Goal: Task Accomplishment & Management: Manage account settings

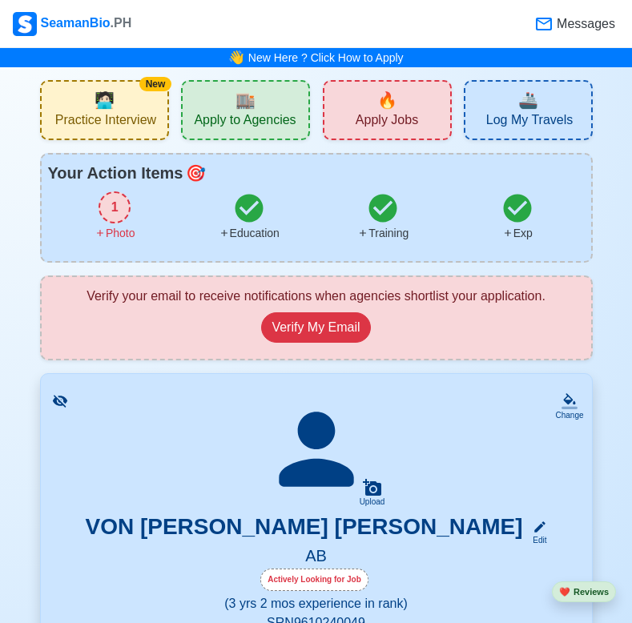
click at [372, 466] on icon at bounding box center [316, 449] width 112 height 112
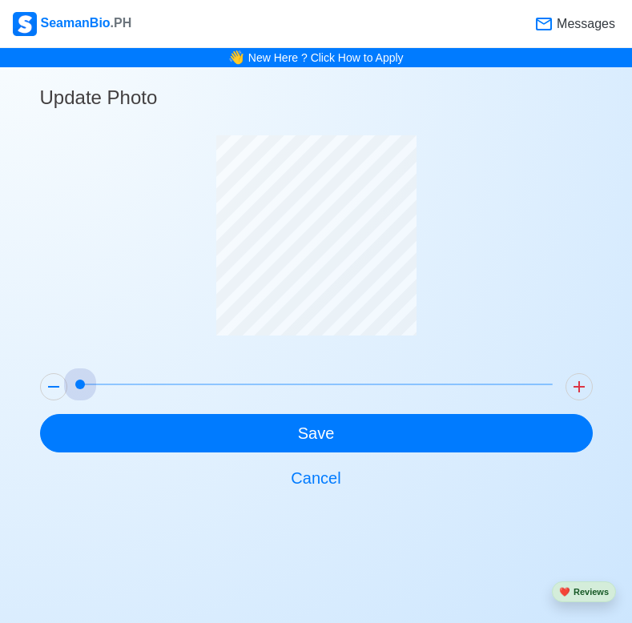
drag, startPoint x: 83, startPoint y: 384, endPoint x: -3, endPoint y: 389, distance: 85.9
click at [0, 389] on html "SeamanBio .PH Messages 👋 New Here ? Click How to Apply Update Photo Save Cancel…" at bounding box center [316, 311] width 632 height 623
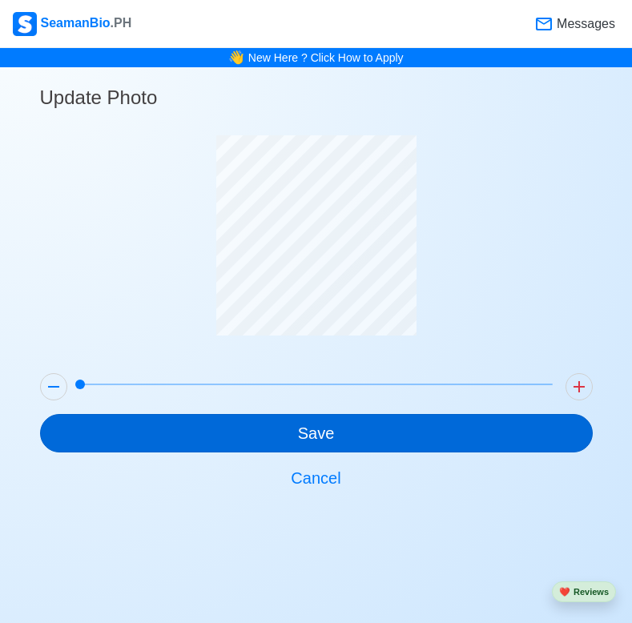
click at [269, 446] on button "Save" at bounding box center [316, 433] width 553 height 38
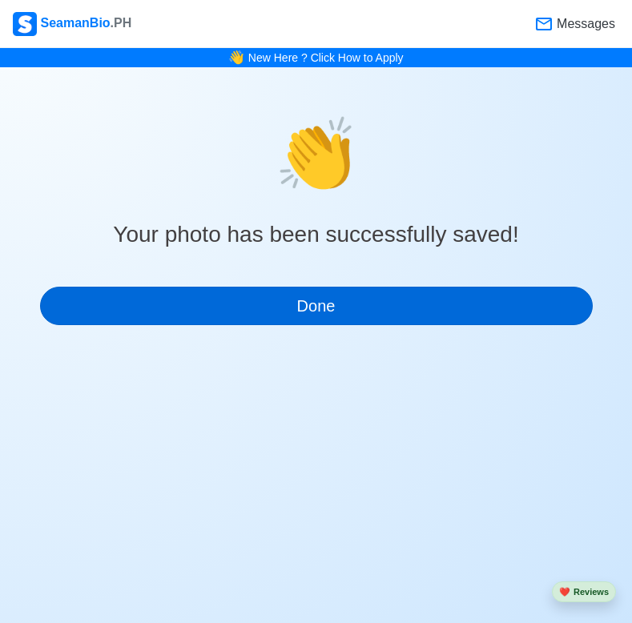
click at [333, 306] on button "Done" at bounding box center [316, 306] width 553 height 38
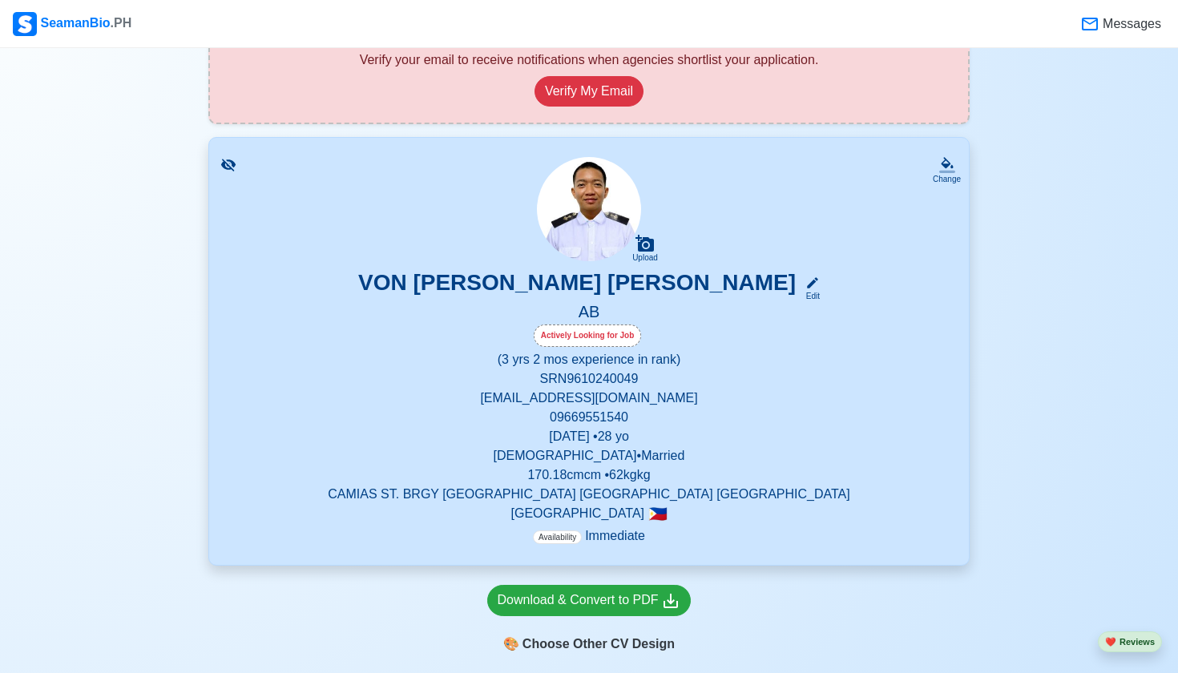
scroll to position [112, 0]
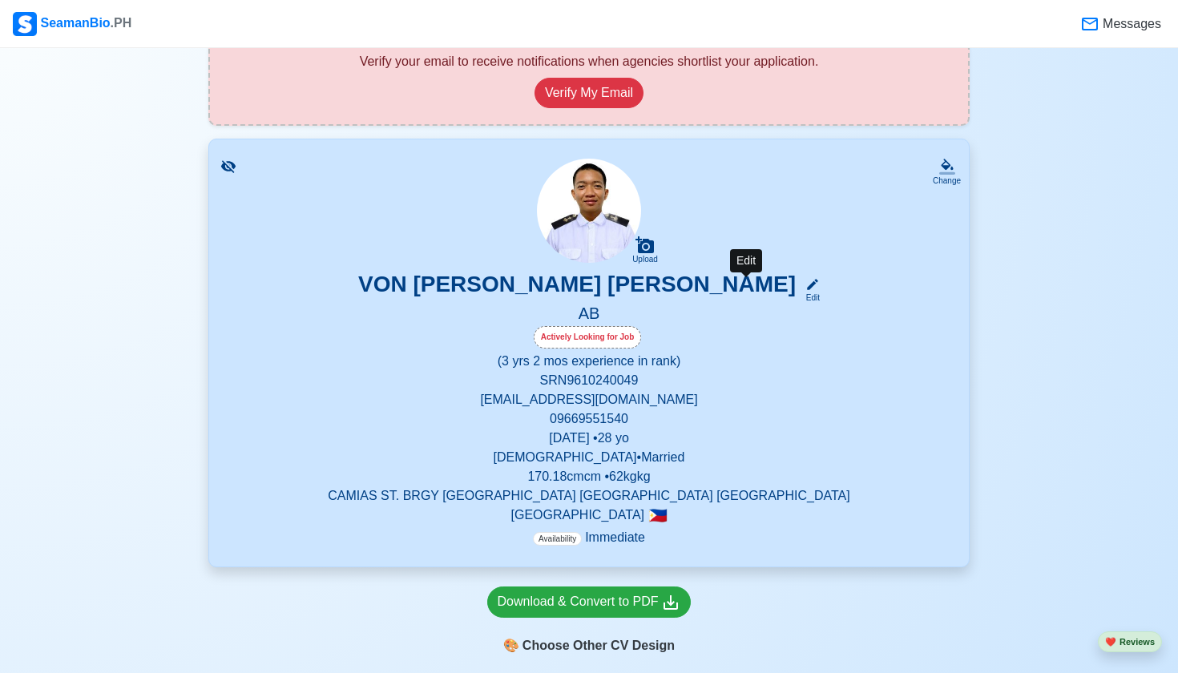
click at [631, 294] on div "Edit" at bounding box center [809, 298] width 21 height 12
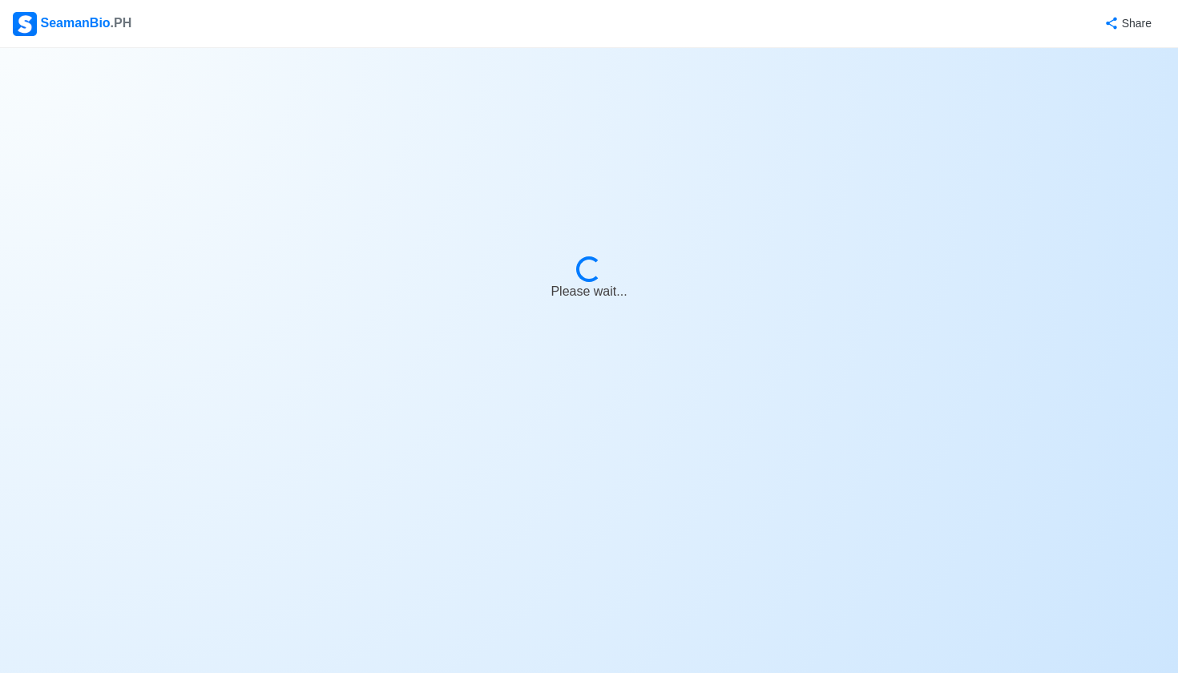
select select "Actively Looking for Job"
select select "Visible for Hiring"
select select "Married"
select select "[DEMOGRAPHIC_DATA]"
select select "PH"
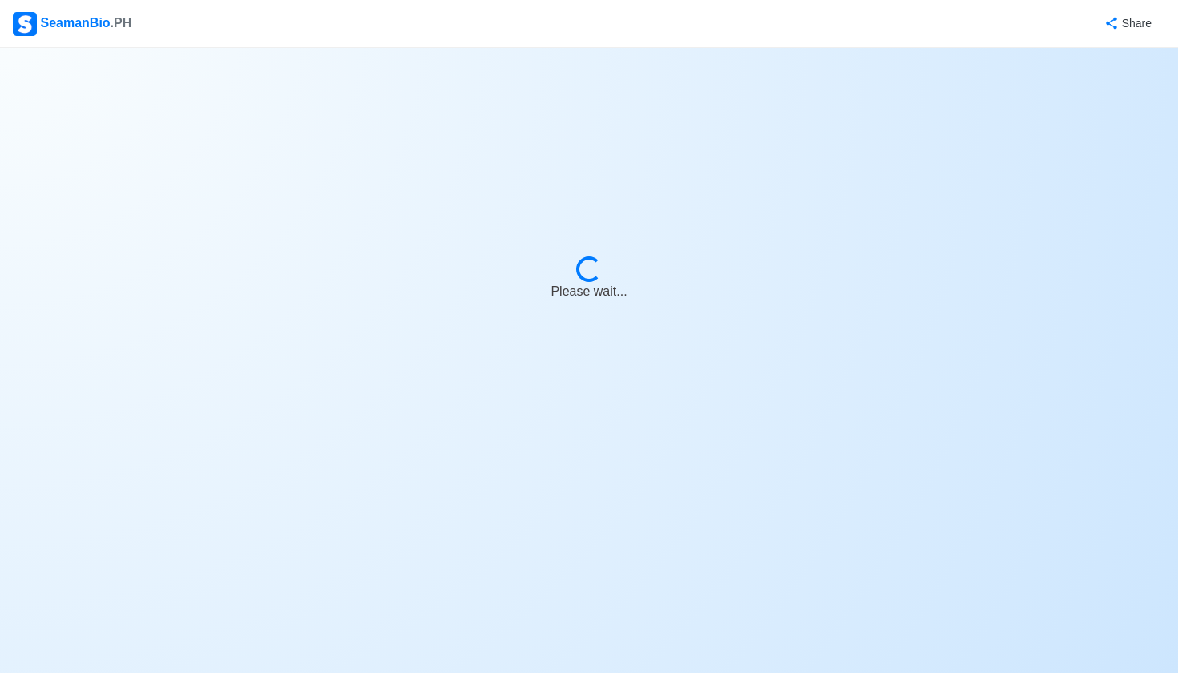
select select "3"
select select "2"
select select "4102416000000"
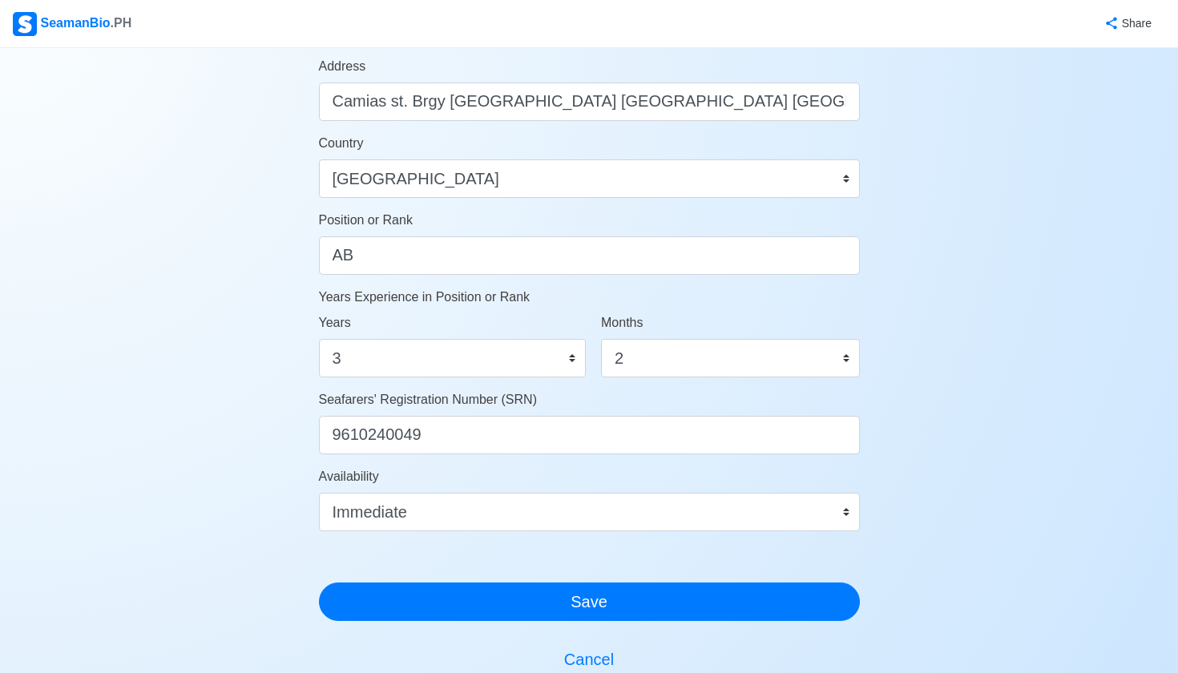
scroll to position [674, 0]
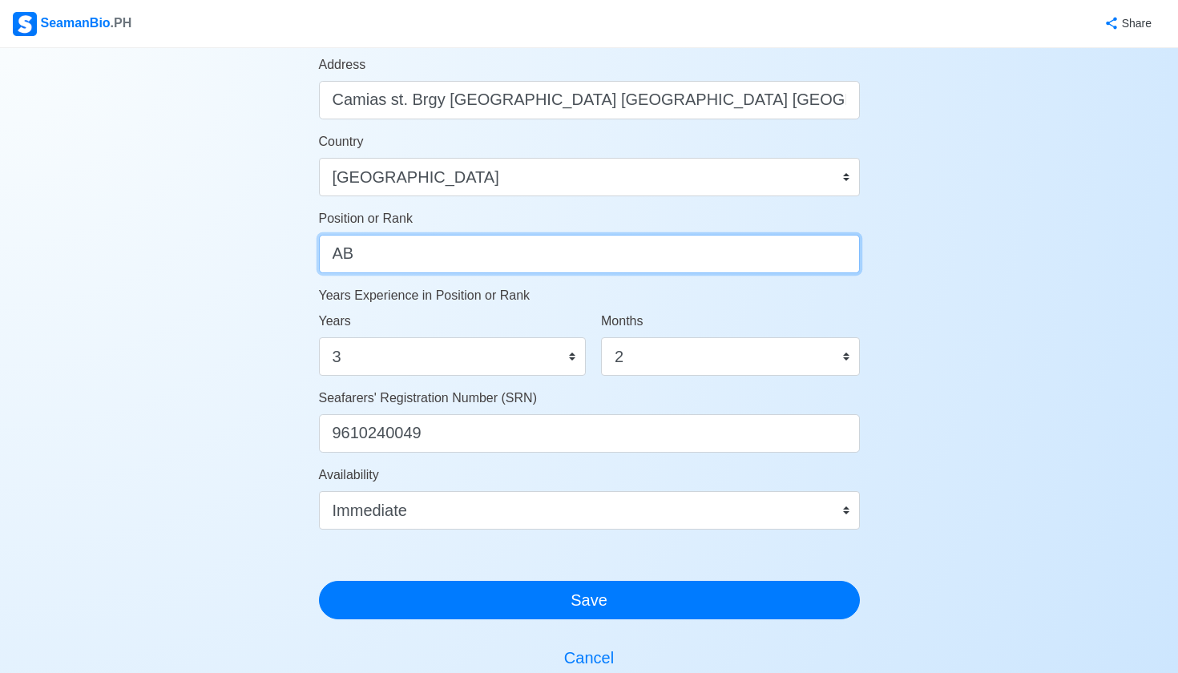
click at [556, 255] on input "AB" at bounding box center [589, 254] width 541 height 38
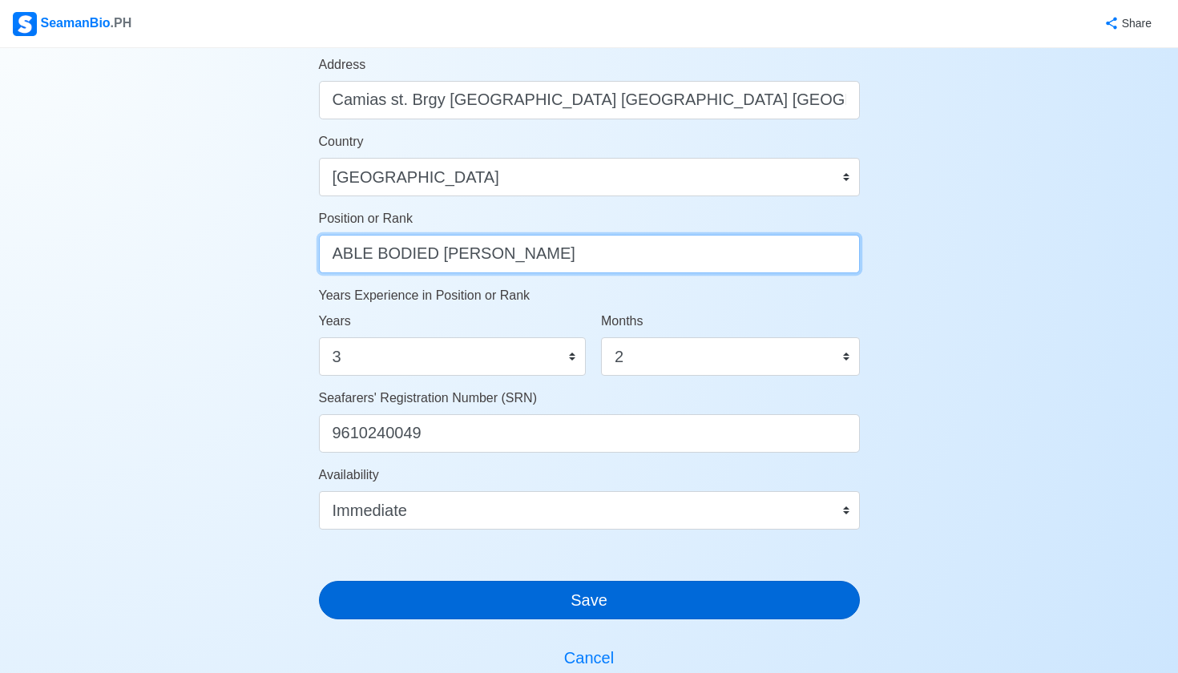
type input "ABLE BODIED [PERSON_NAME]"
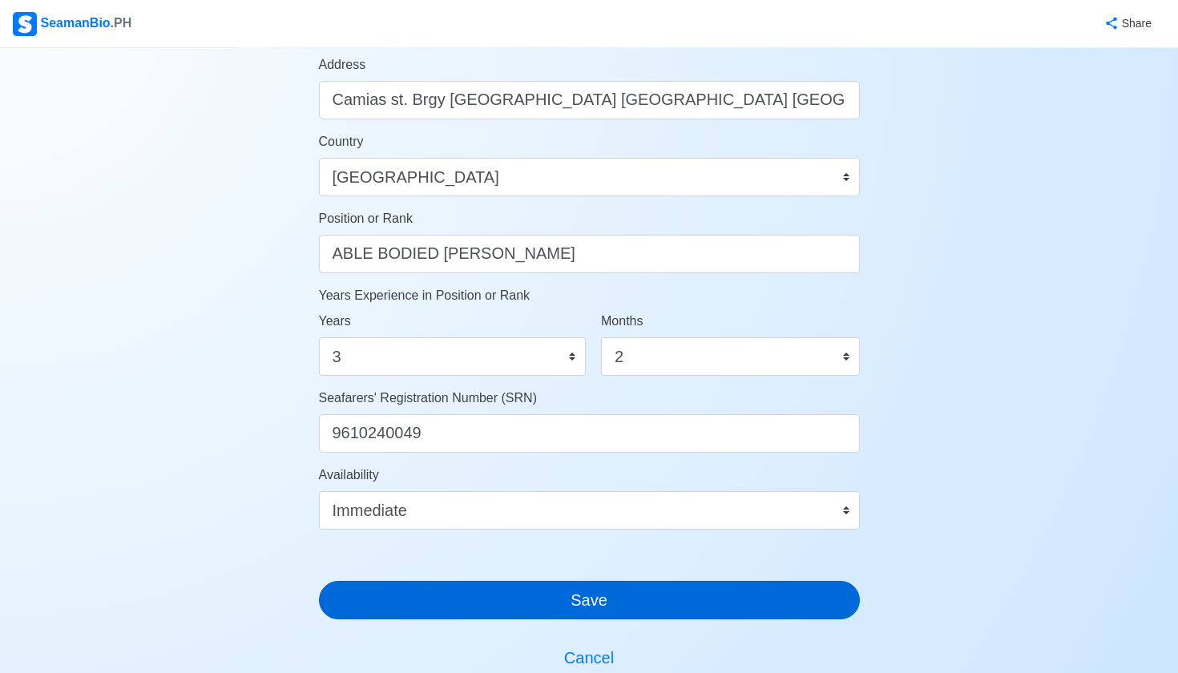
click at [481, 587] on button "Save" at bounding box center [589, 600] width 541 height 38
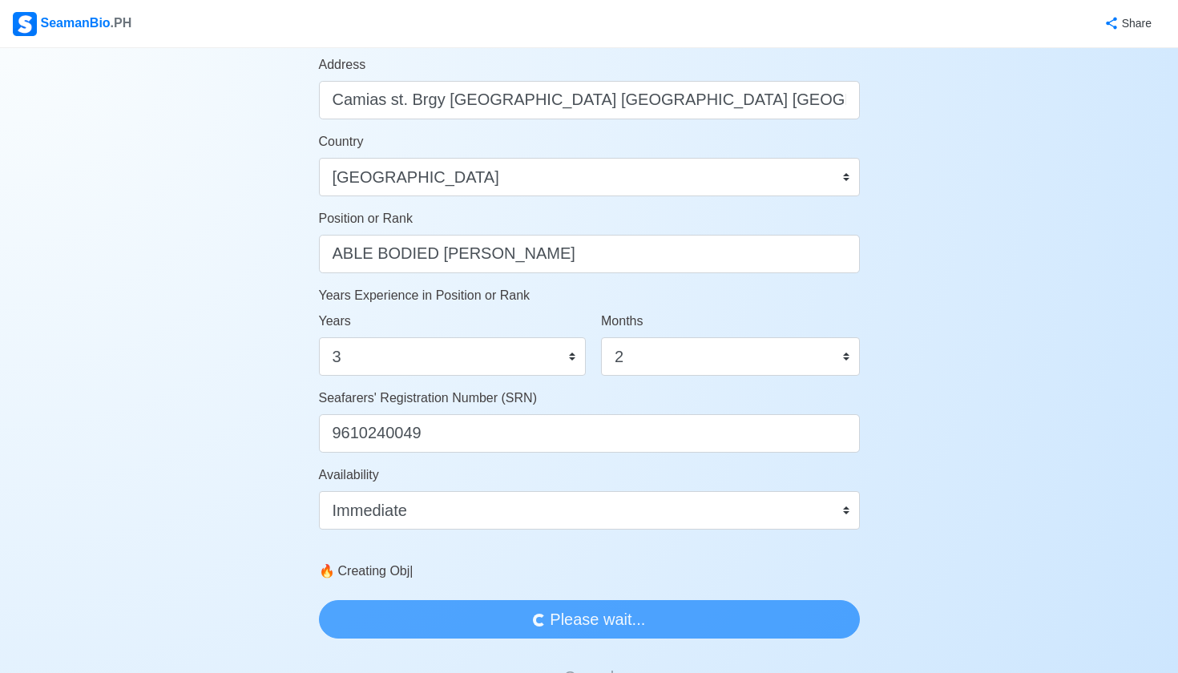
scroll to position [0, 0]
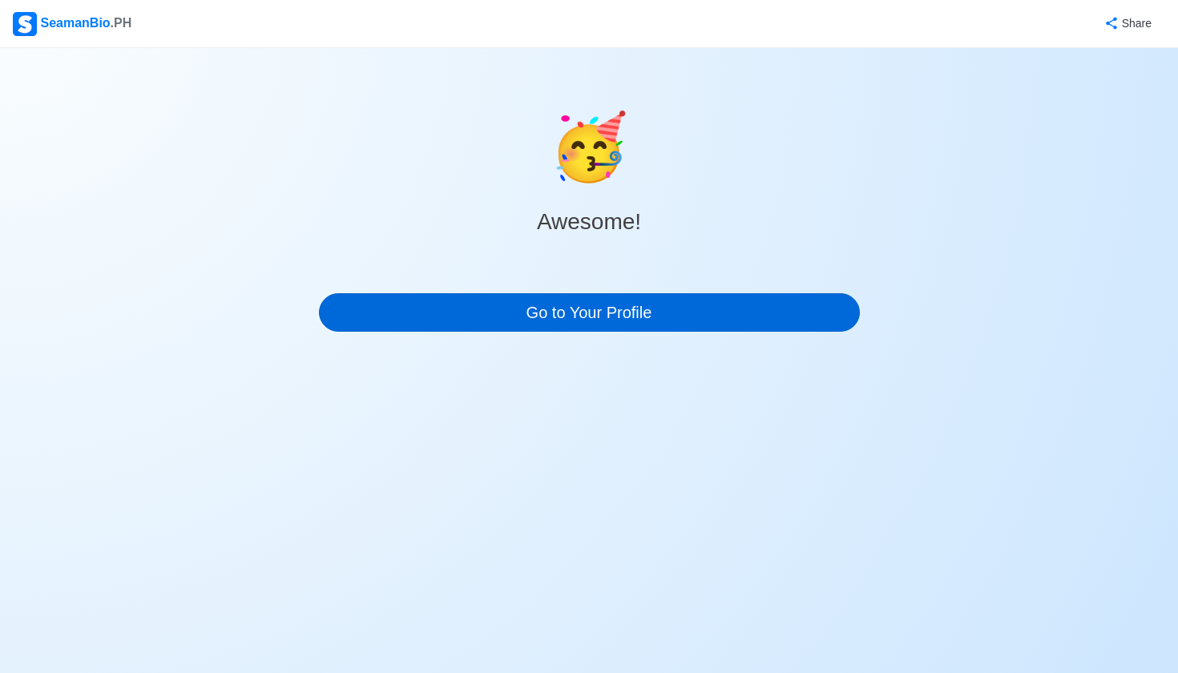
click at [423, 300] on link "Go to Your Profile" at bounding box center [589, 312] width 541 height 38
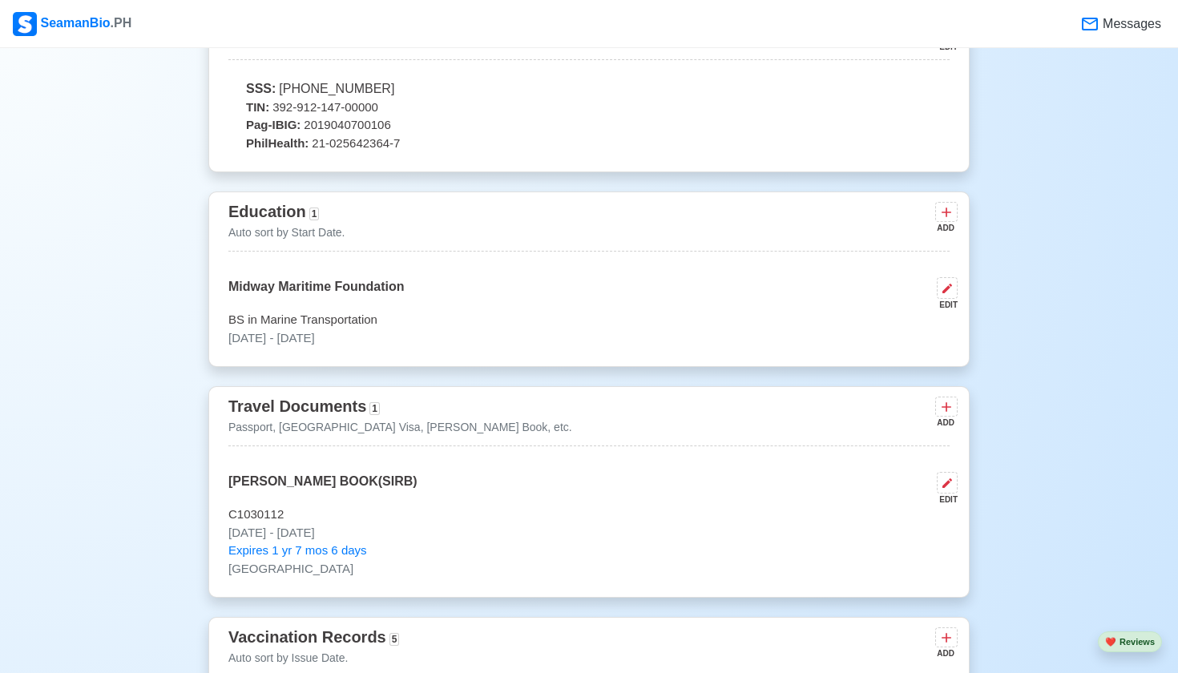
scroll to position [958, 0]
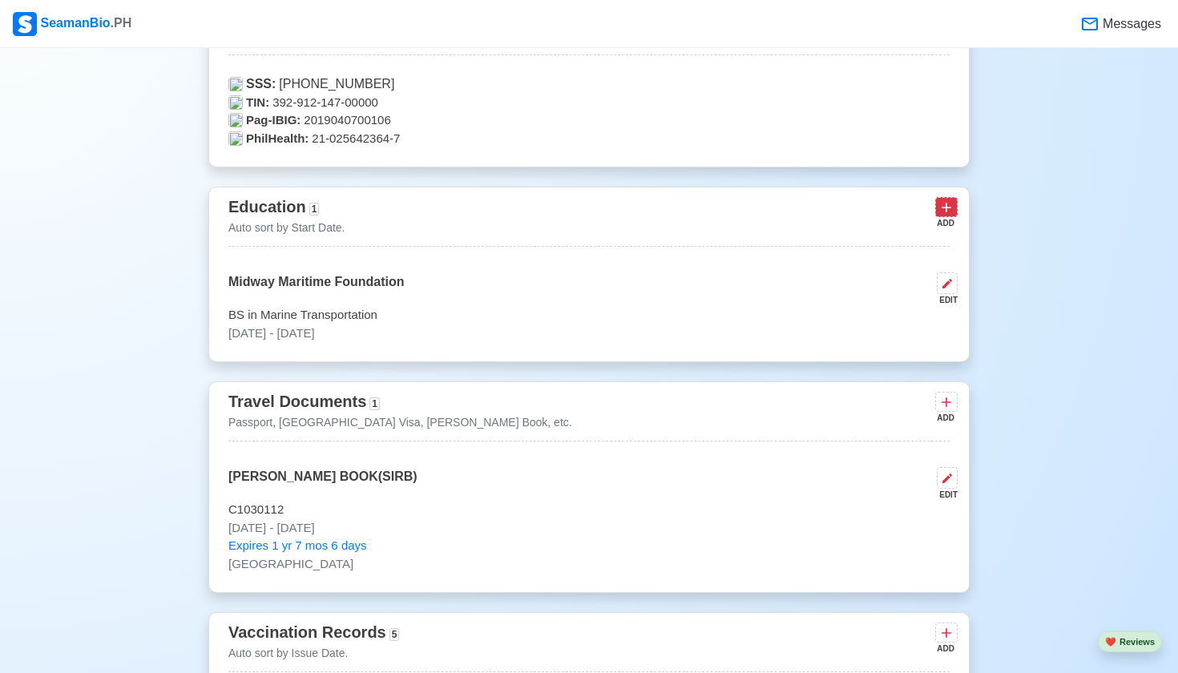
click at [631, 214] on icon at bounding box center [946, 208] width 16 height 16
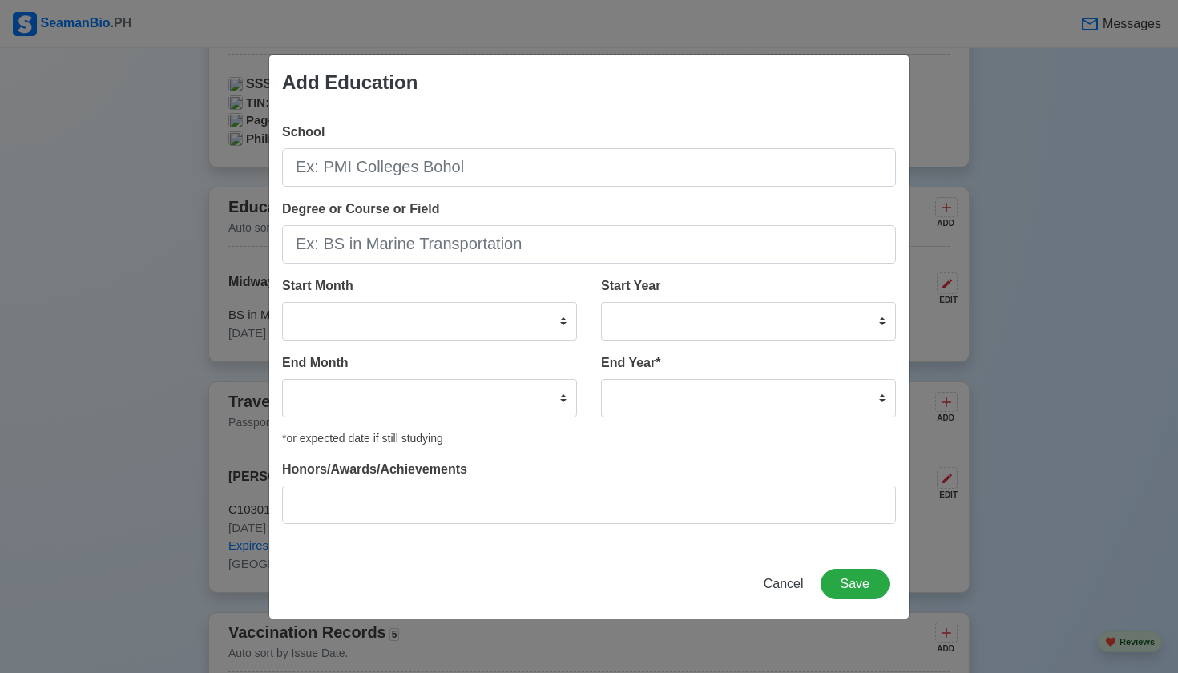
click at [631, 579] on span "Cancel" at bounding box center [784, 584] width 40 height 14
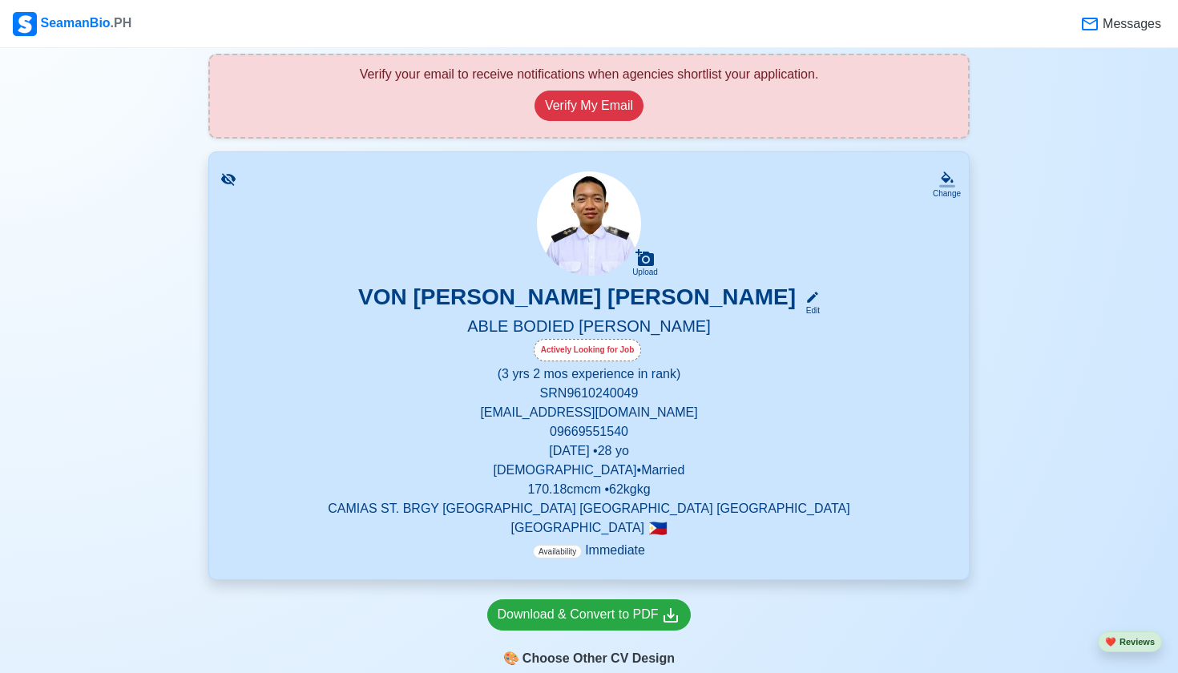
scroll to position [99, 0]
